Goal: Task Accomplishment & Management: Manage account settings

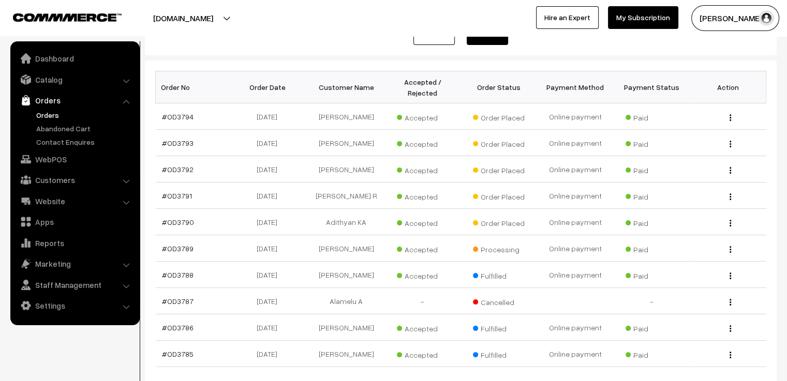
scroll to position [140, 0]
click at [184, 112] on link "#OD3794" at bounding box center [178, 116] width 32 height 9
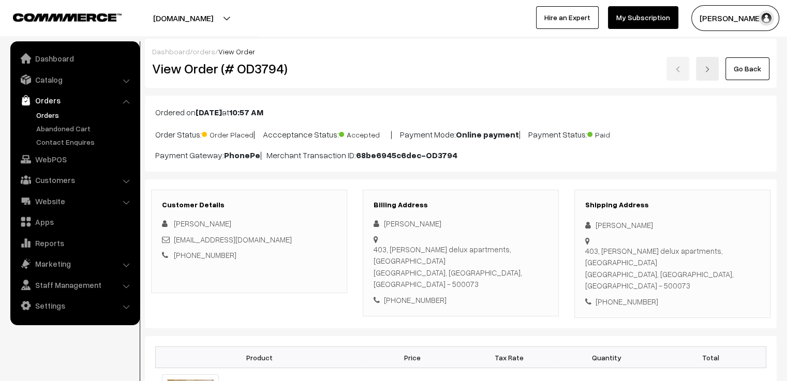
click at [709, 77] on link at bounding box center [707, 69] width 23 height 24
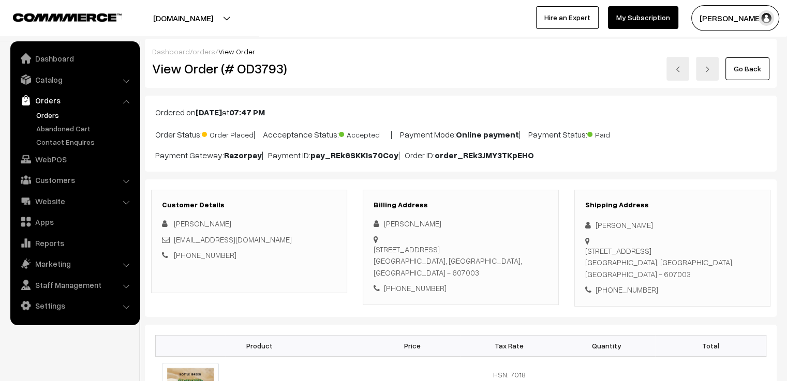
click at [702, 67] on link at bounding box center [707, 69] width 23 height 24
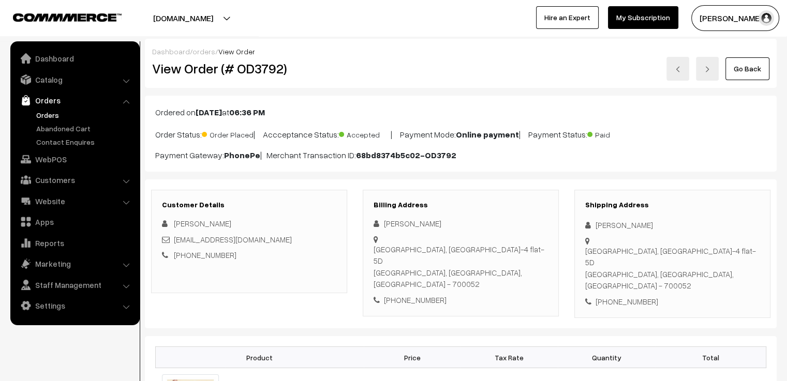
click at [199, 51] on link "orders" at bounding box center [203, 51] width 23 height 9
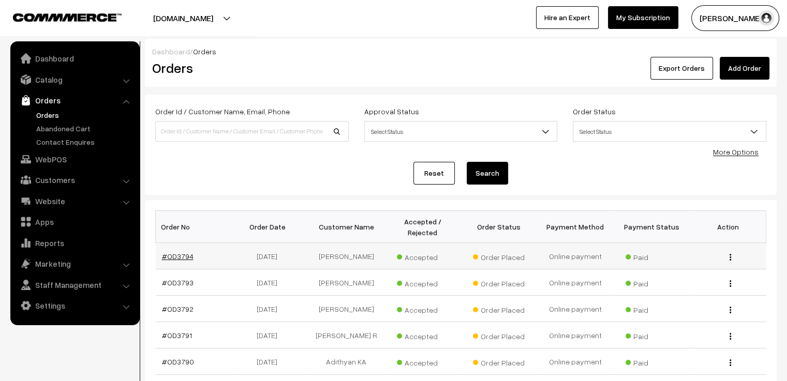
click at [175, 252] on link "#OD3794" at bounding box center [178, 256] width 32 height 9
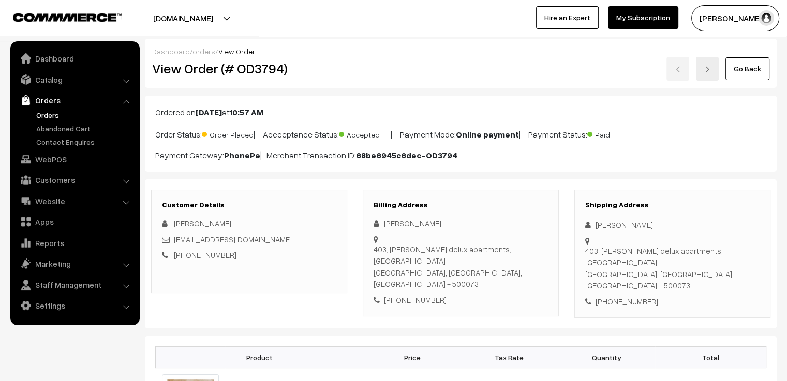
click at [197, 55] on link "orders" at bounding box center [203, 51] width 23 height 9
